Goal: Check status: Check status

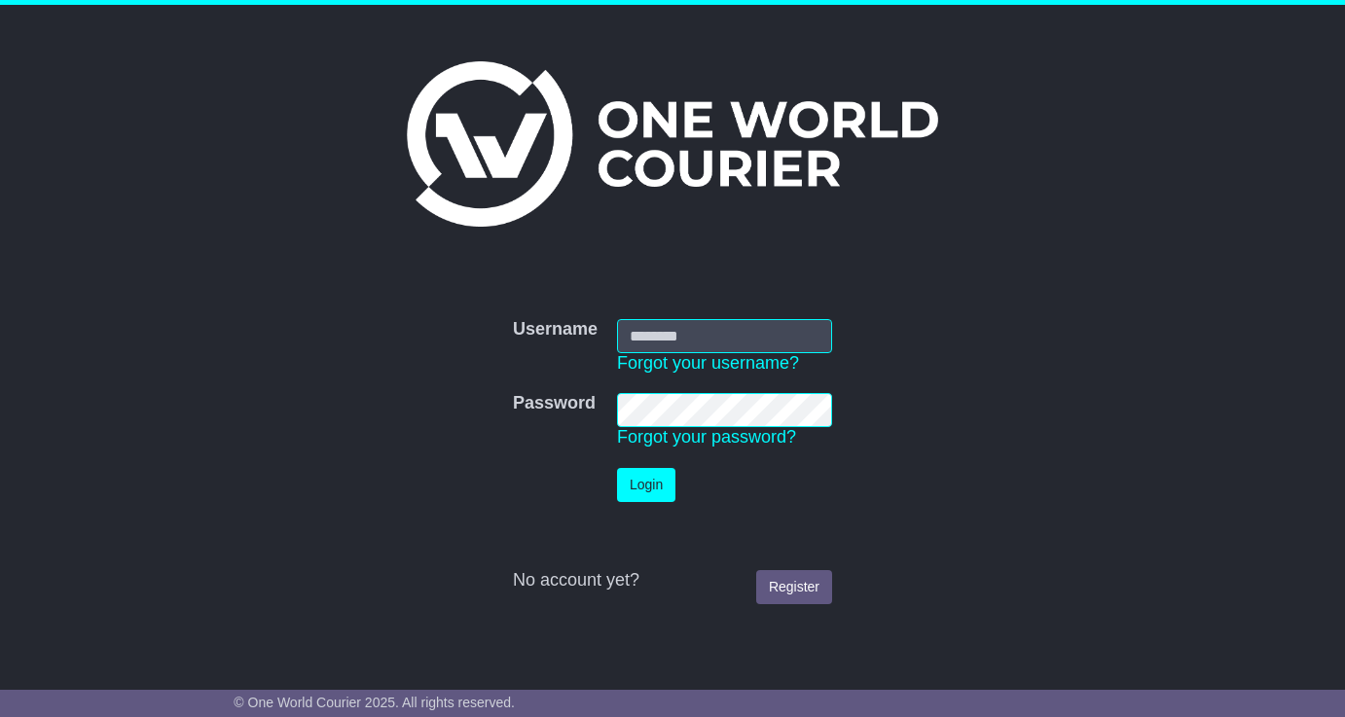
type input "**********"
click at [663, 499] on button "Login" at bounding box center [646, 485] width 58 height 34
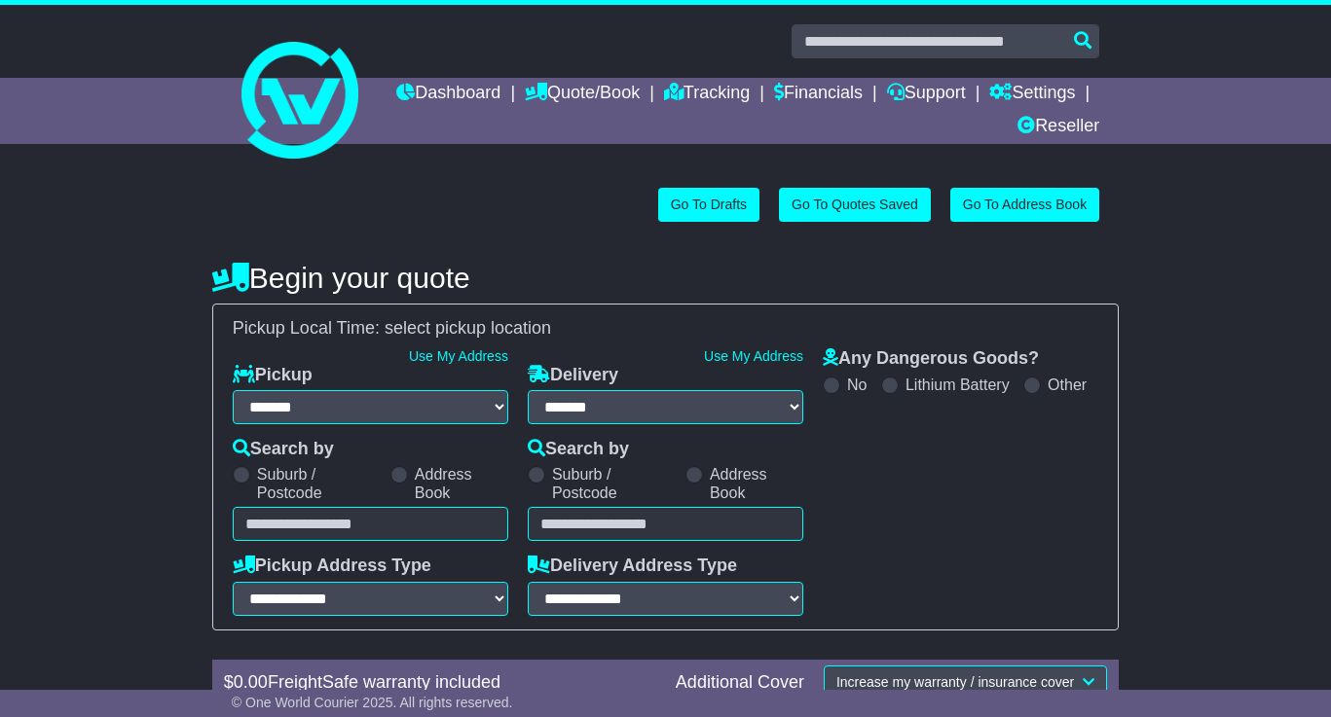
select select "**"
click at [750, 92] on link "Tracking" at bounding box center [707, 94] width 86 height 33
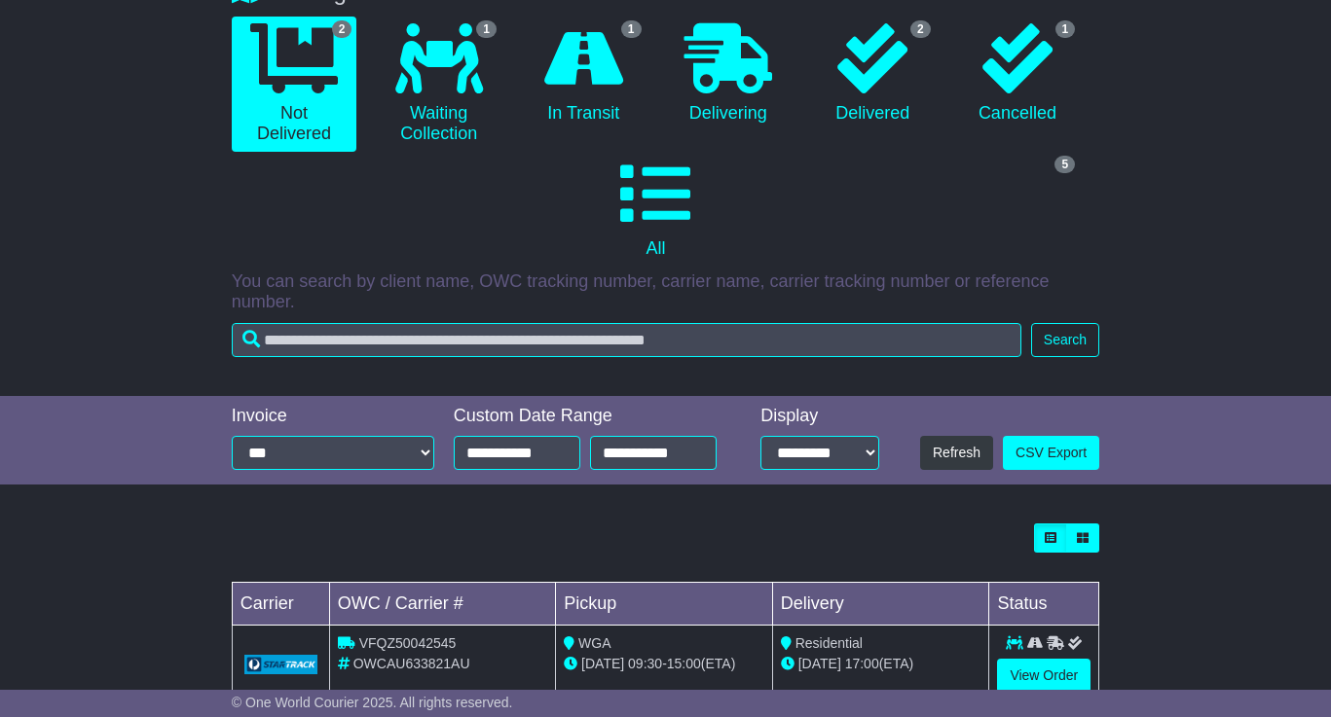
scroll to position [56, 0]
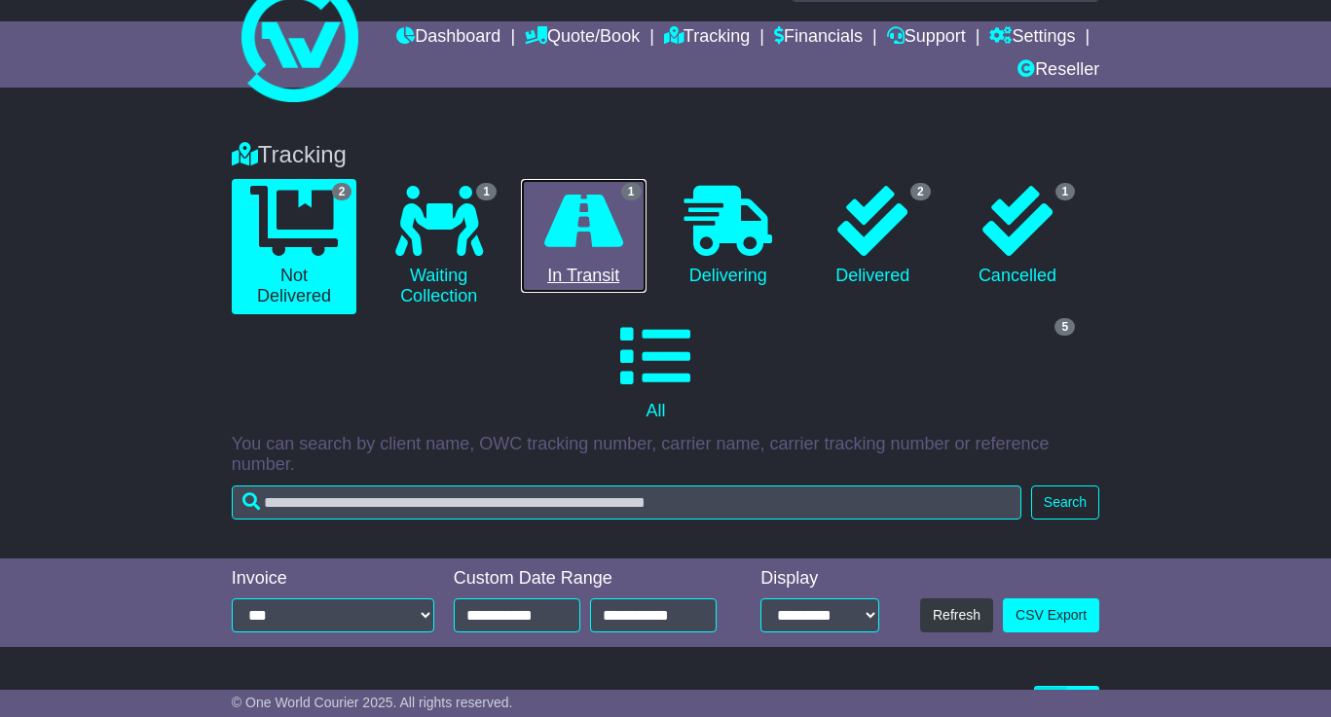
click at [610, 202] on icon at bounding box center [583, 221] width 79 height 70
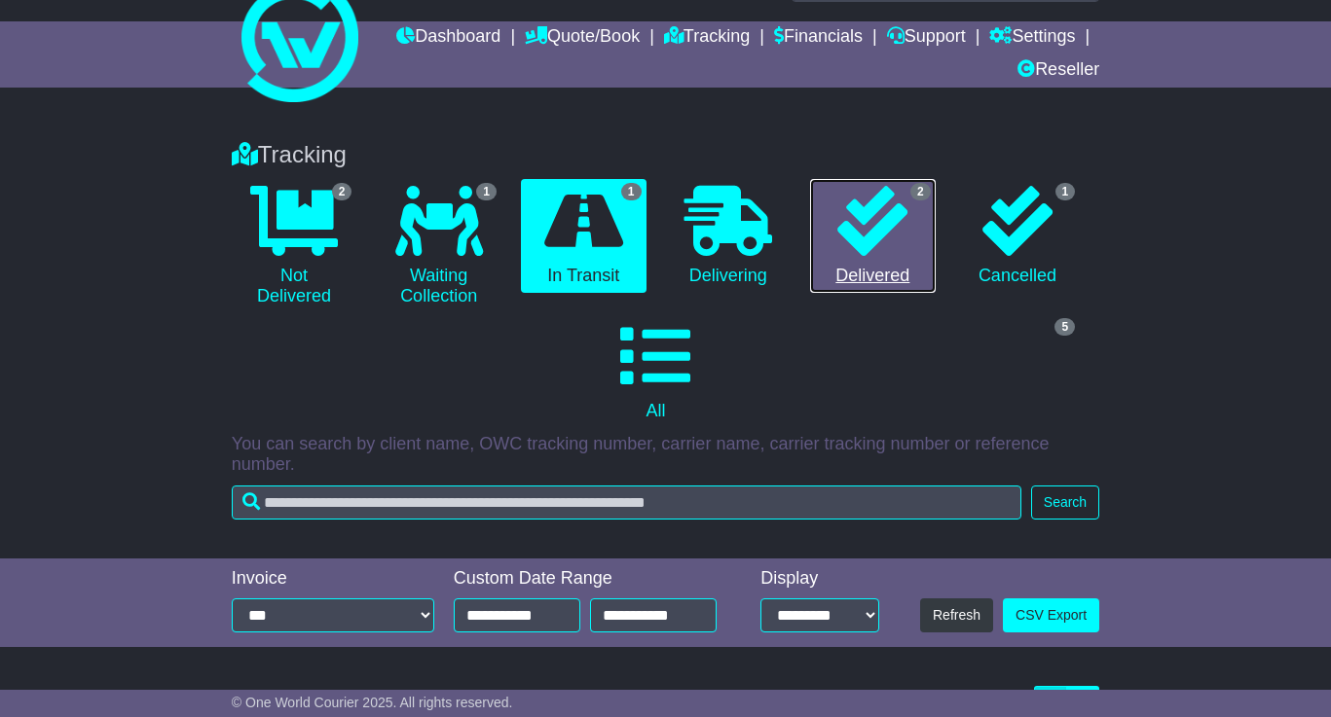
click at [858, 265] on link "2 Delivered" at bounding box center [873, 236] width 126 height 115
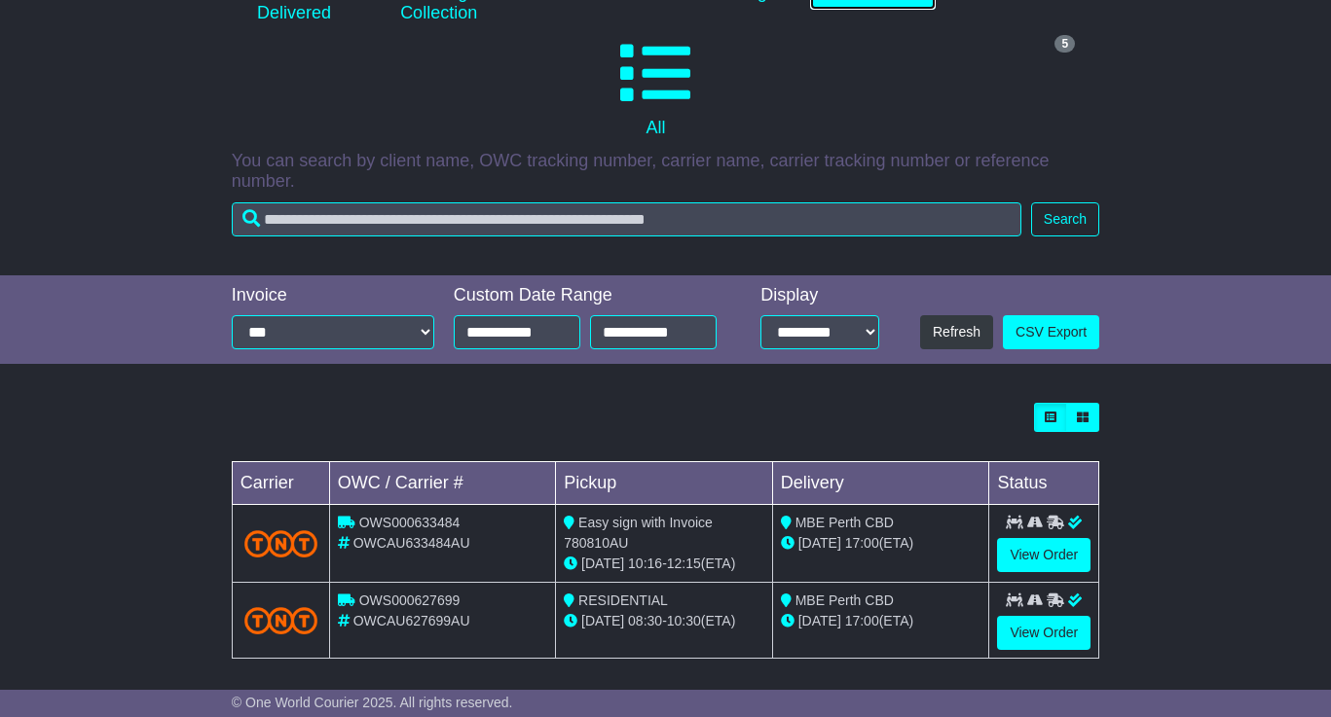
scroll to position [349, 0]
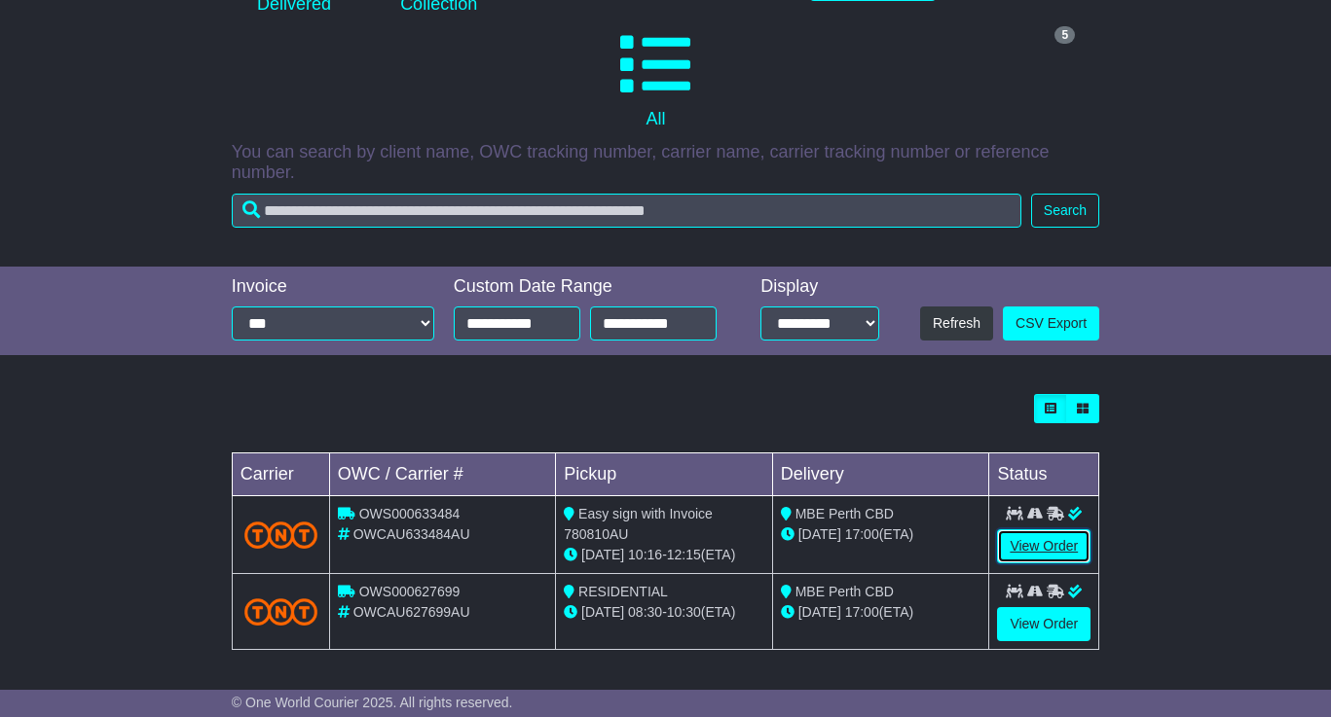
click at [1062, 533] on link "View Order" at bounding box center [1043, 547] width 93 height 34
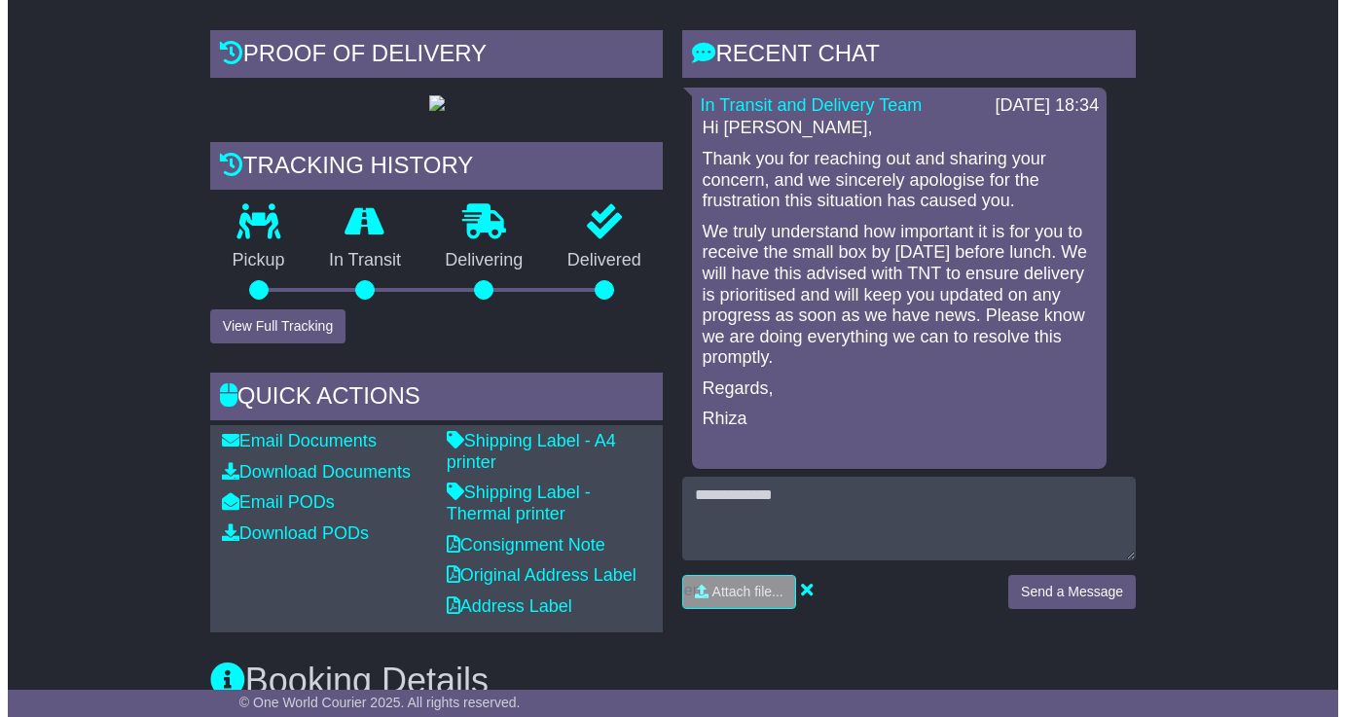
scroll to position [494, 0]
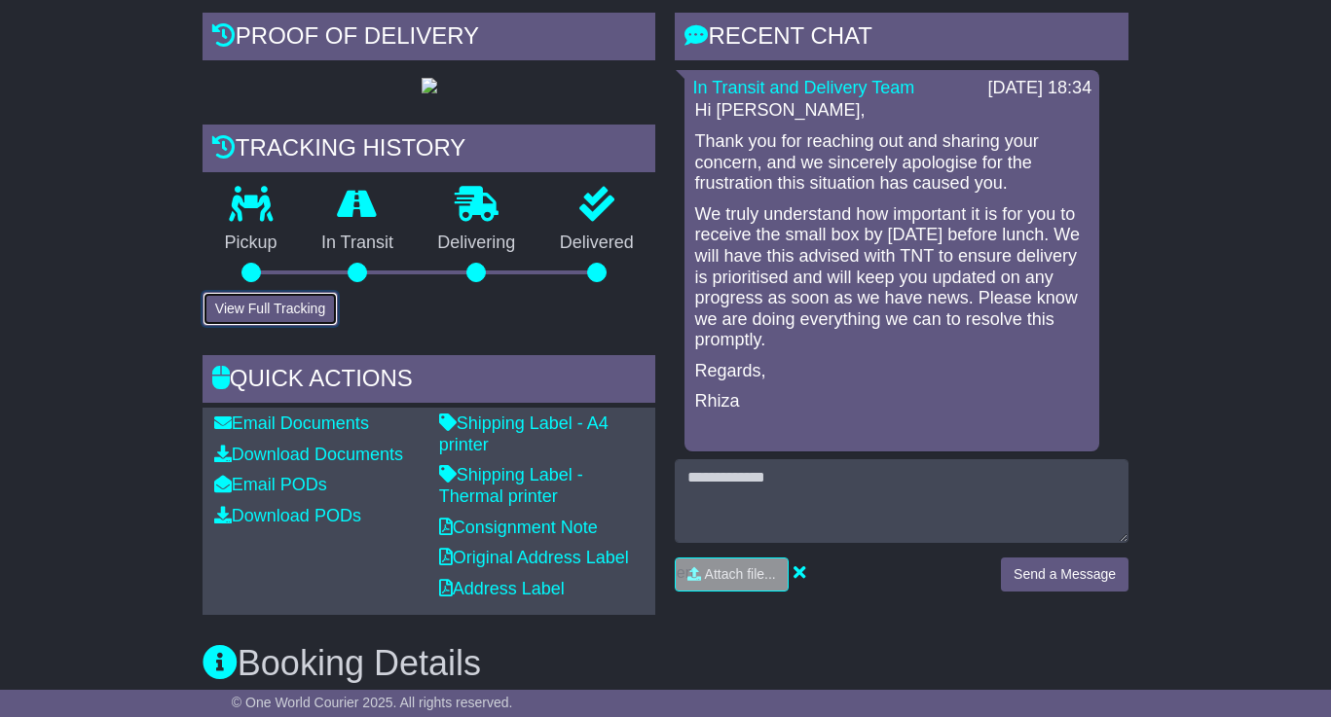
click at [292, 326] on button "View Full Tracking" at bounding box center [269, 309] width 135 height 34
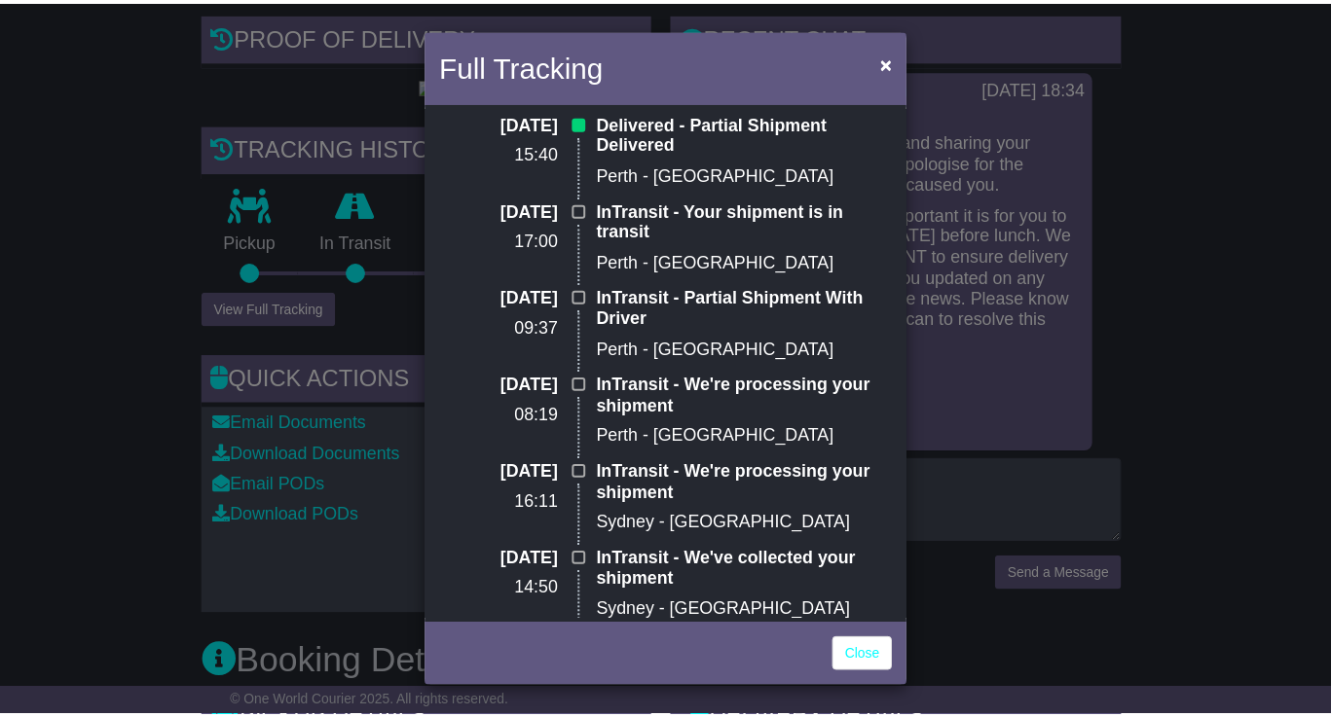
scroll to position [196, 0]
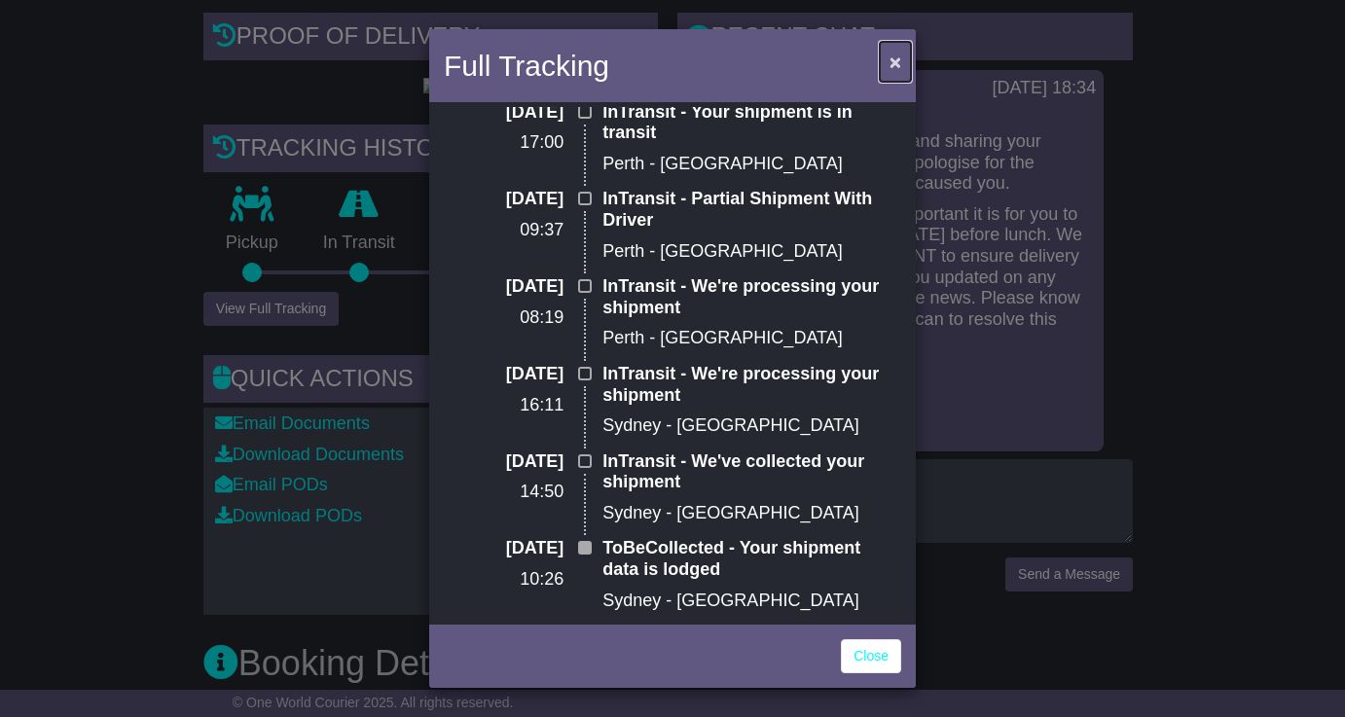
click at [890, 56] on span "×" at bounding box center [896, 62] width 12 height 22
